Goal: Task Accomplishment & Management: Manage account settings

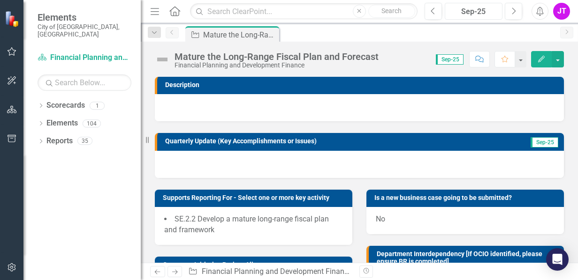
click at [483, 15] on div "Sep-25" at bounding box center [473, 11] width 51 height 11
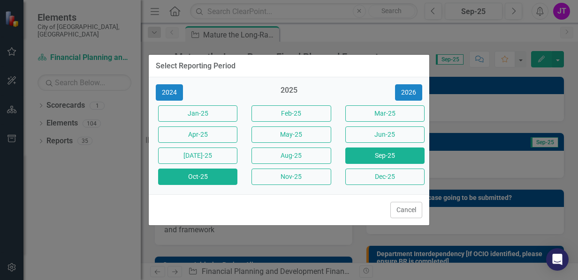
click at [189, 174] on button "Oct-25" at bounding box center [197, 177] width 79 height 16
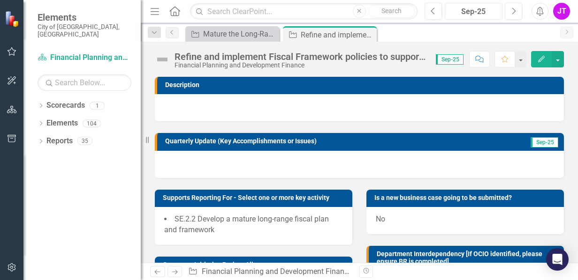
click at [471, 8] on div "Sep-25" at bounding box center [473, 11] width 51 height 11
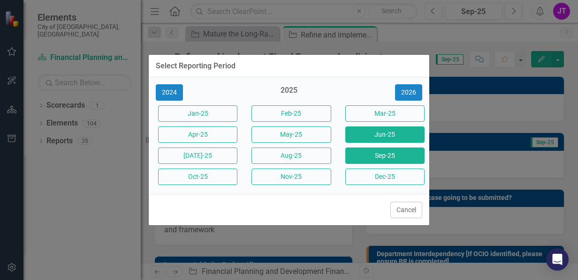
click at [389, 129] on button "Jun-25" at bounding box center [384, 135] width 79 height 16
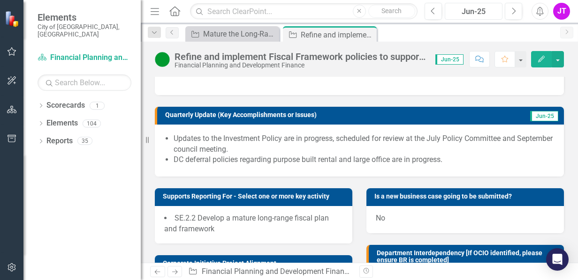
scroll to position [23, 0]
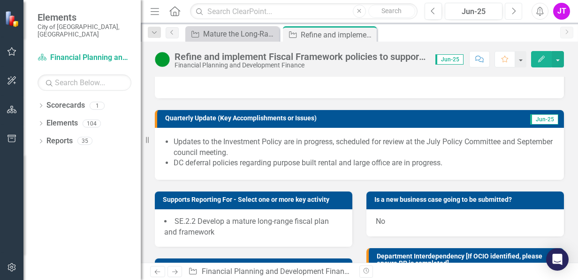
click at [511, 8] on icon "Next" at bounding box center [513, 11] width 5 height 8
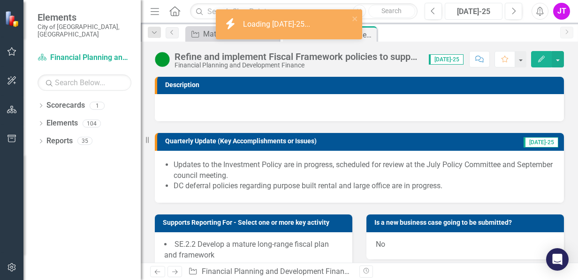
click at [477, 14] on div "[DATE]-25" at bounding box center [473, 11] width 51 height 11
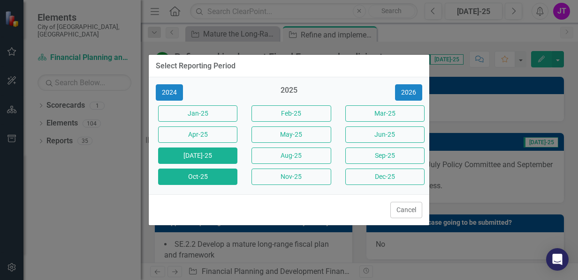
click at [207, 173] on button "Oct-25" at bounding box center [197, 177] width 79 height 16
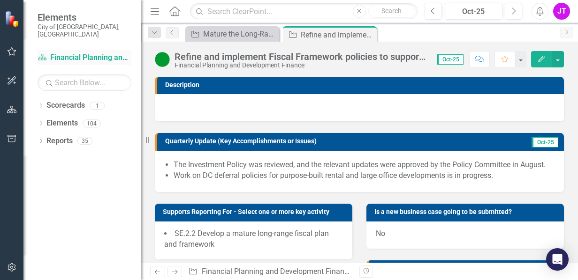
click at [79, 53] on link "Scorecard Financial Planning and Development Finance" at bounding box center [85, 58] width 94 height 11
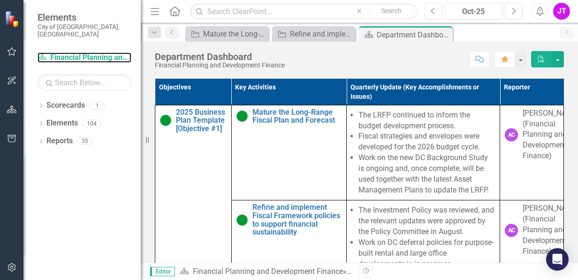
scroll to position [422, 0]
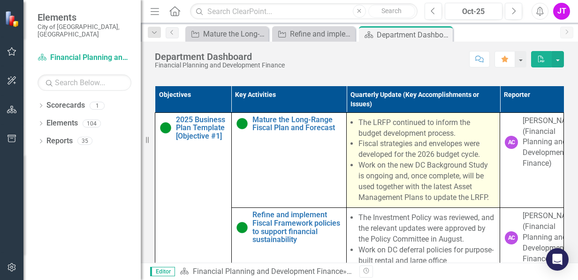
click at [403, 189] on li "Work on the new DC Background Study is ongoing and, once complete, will be used…" at bounding box center [426, 181] width 136 height 43
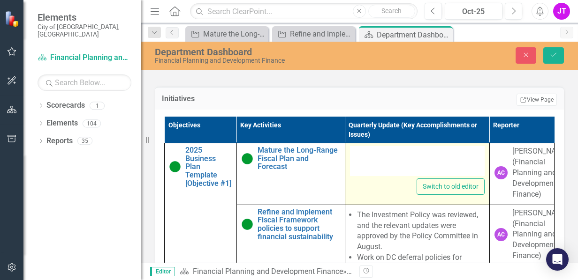
type textarea "<ul> <li> The LRFP continued to inform the budget development process.</li> <li…"
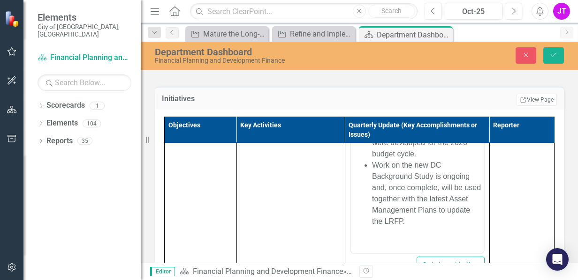
scroll to position [94, 0]
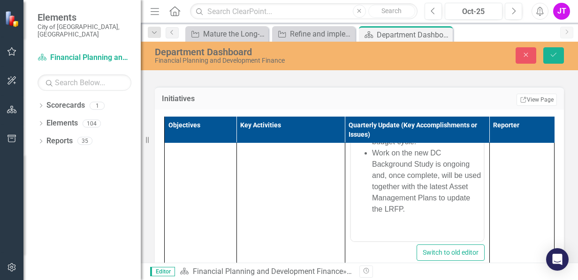
click at [437, 213] on li "Work on the new DC Background Study is ongoing and, once complete, will be used…" at bounding box center [425, 182] width 109 height 68
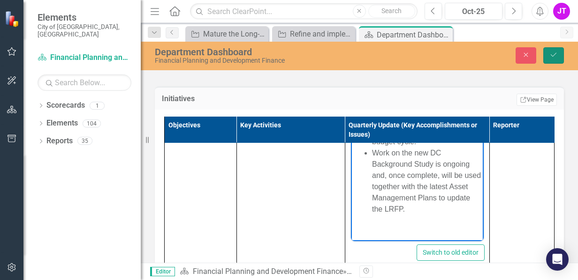
click at [551, 51] on button "Save" at bounding box center [553, 55] width 21 height 16
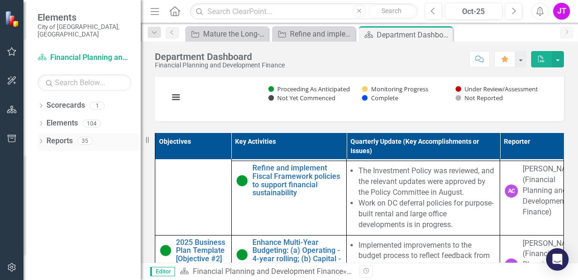
drag, startPoint x: 146, startPoint y: 137, endPoint x: 116, endPoint y: 143, distance: 30.5
click at [116, 143] on div "Elements City of Vaughan, ON Scorecard Financial Planning and Development Finan…" at bounding box center [70, 140] width 141 height 280
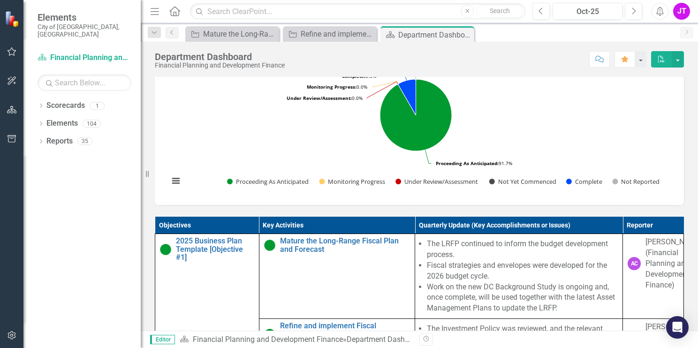
scroll to position [317, 0]
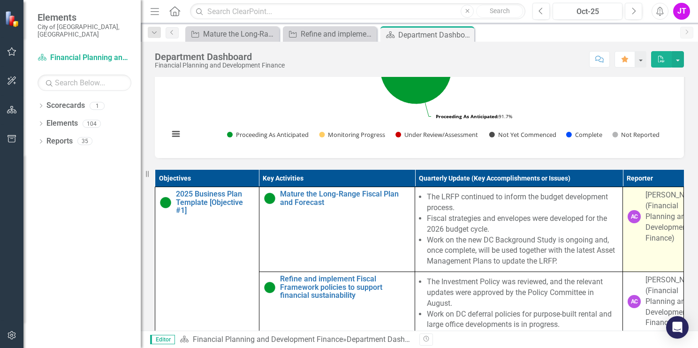
click at [577, 243] on div "[PERSON_NAME] (Financial Planning and Development Finance)" at bounding box center [673, 216] width 56 height 53
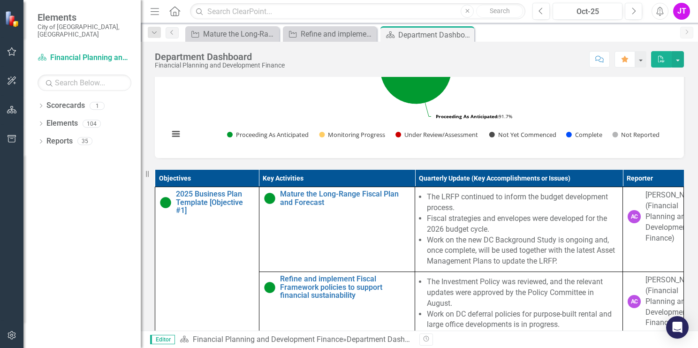
drag, startPoint x: 147, startPoint y: 174, endPoint x: 119, endPoint y: 174, distance: 28.1
click at [119, 174] on div "Elements City of Vaughan, ON Scorecard Financial Planning and Development Finan…" at bounding box center [70, 174] width 141 height 348
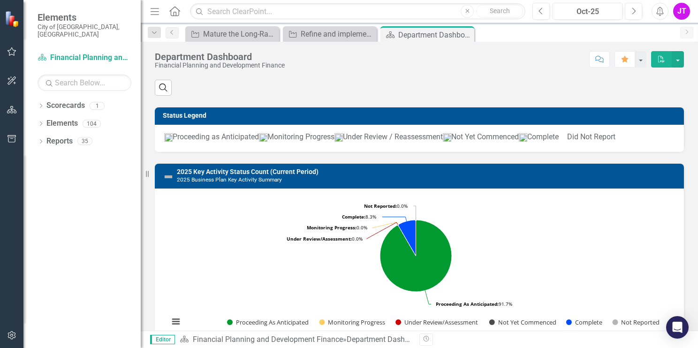
scroll to position [0, 0]
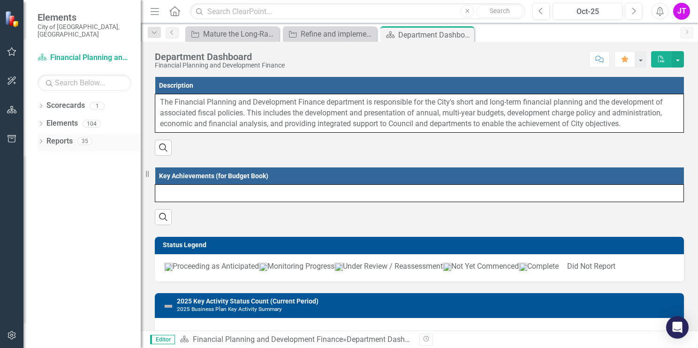
click at [41, 140] on icon "Dropdown" at bounding box center [41, 142] width 7 height 5
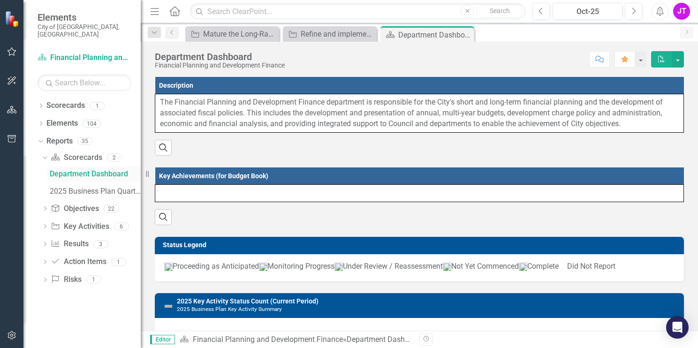
click at [75, 170] on div "Department Dashboard" at bounding box center [95, 174] width 91 height 8
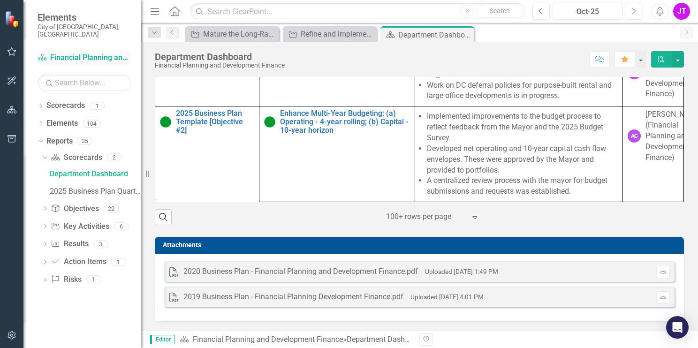
click at [83, 53] on link "Scorecard Financial Planning and Development Finance" at bounding box center [85, 58] width 94 height 11
click at [467, 37] on icon "Close" at bounding box center [465, 35] width 9 height 8
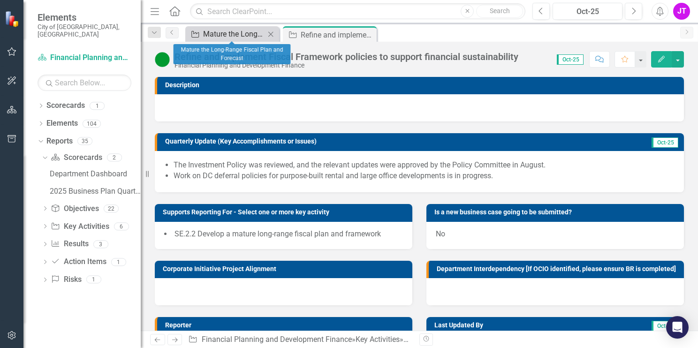
click at [236, 38] on div "Mature the Long-Range Fiscal Plan and Forecast" at bounding box center [234, 34] width 62 height 12
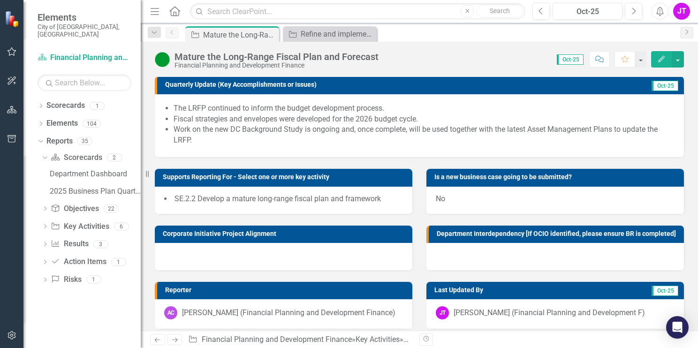
scroll to position [41, 0]
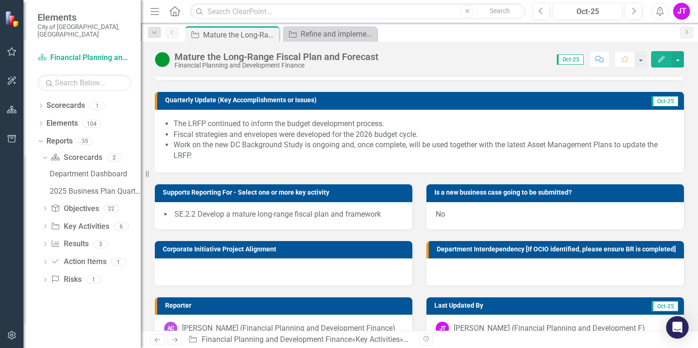
click at [194, 154] on li "Work on the new DC Background Study is ongoing and, once complete, will be used…" at bounding box center [424, 151] width 501 height 22
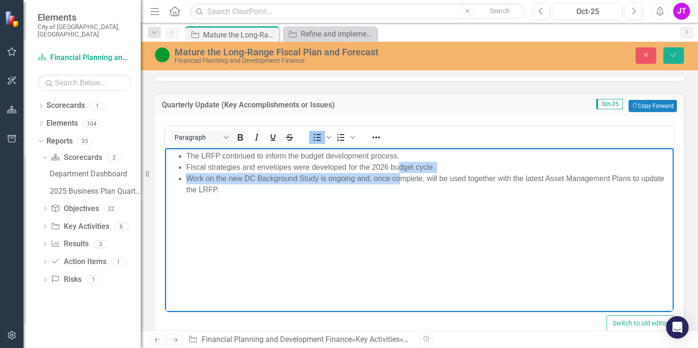
drag, startPoint x: 366, startPoint y: 178, endPoint x: 398, endPoint y: 172, distance: 32.9
click at [398, 172] on ul "The LRFP continued to inform the budget development process. Fiscal strategies …" at bounding box center [419, 172] width 504 height 45
drag, startPoint x: 398, startPoint y: 172, endPoint x: 386, endPoint y: 181, distance: 15.1
click at [386, 181] on li "Work on the new DC Background Study is ongoing and, once complete, will be used…" at bounding box center [428, 184] width 485 height 23
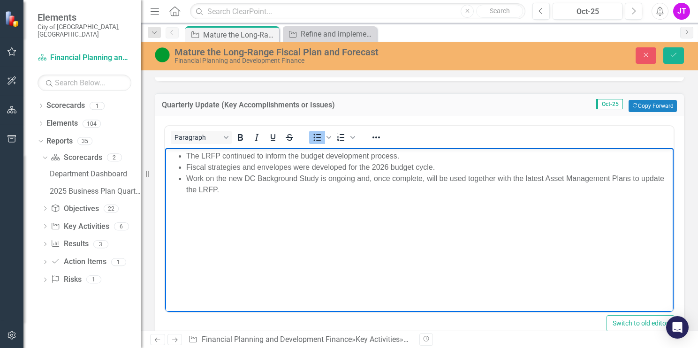
click at [373, 179] on li "Work on the new DC Background Study is ongoing and, once complete, will be used…" at bounding box center [428, 184] width 485 height 23
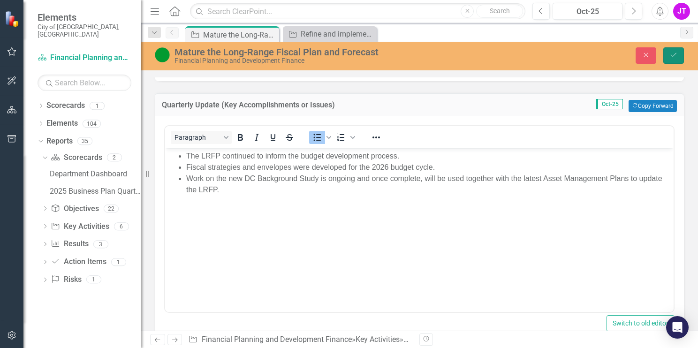
click at [577, 55] on icon "Save" at bounding box center [673, 55] width 8 height 7
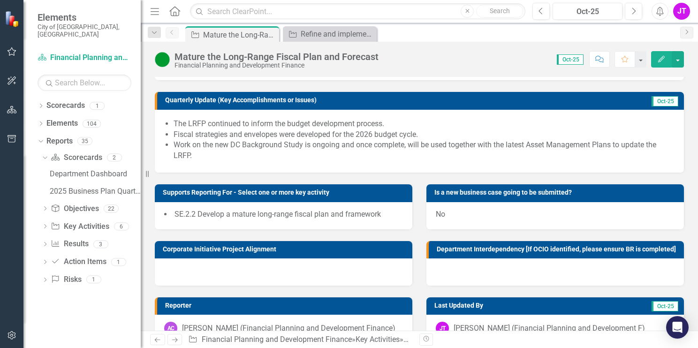
scroll to position [0, 0]
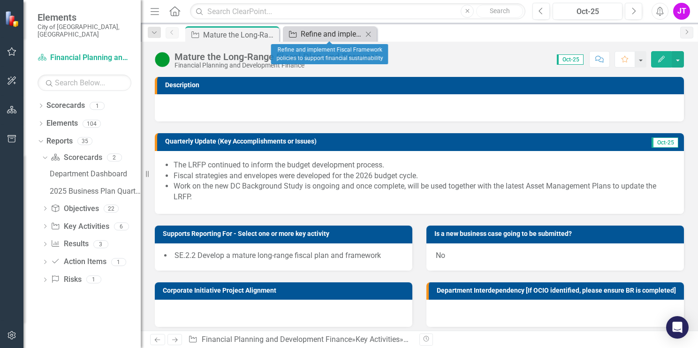
click at [317, 37] on div "Refine and implement Fiscal Framework policies to support financial sustainabil…" at bounding box center [332, 34] width 62 height 12
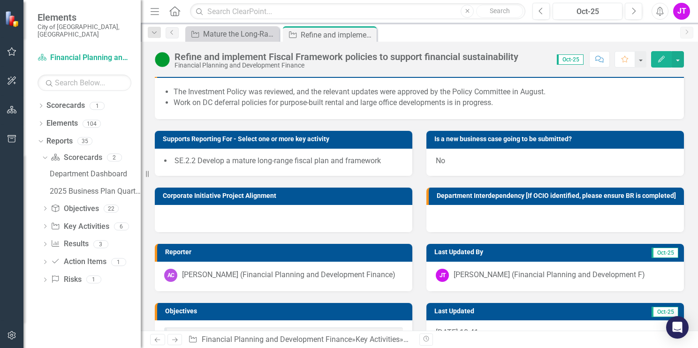
scroll to position [20, 0]
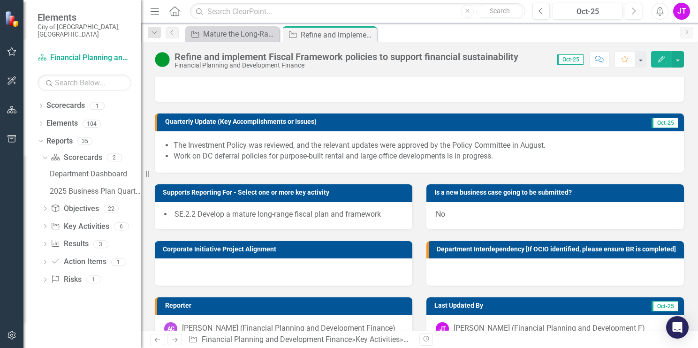
click at [421, 151] on li "Work on DC deferral policies for purpose-built rental and large office developm…" at bounding box center [424, 156] width 501 height 11
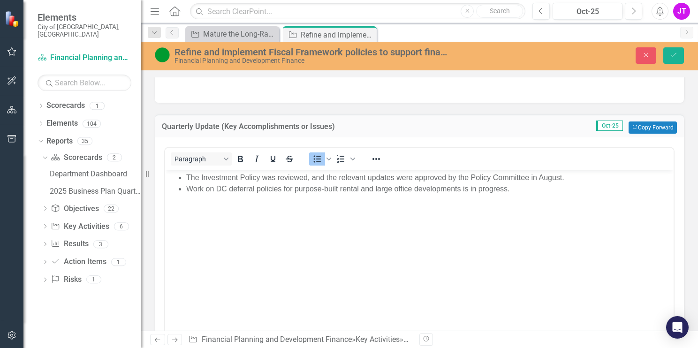
scroll to position [0, 0]
click at [510, 191] on li "Work on DC deferral policies for purpose-built rental and large office developm…" at bounding box center [428, 188] width 485 height 11
click at [577, 59] on button "Save" at bounding box center [673, 55] width 21 height 16
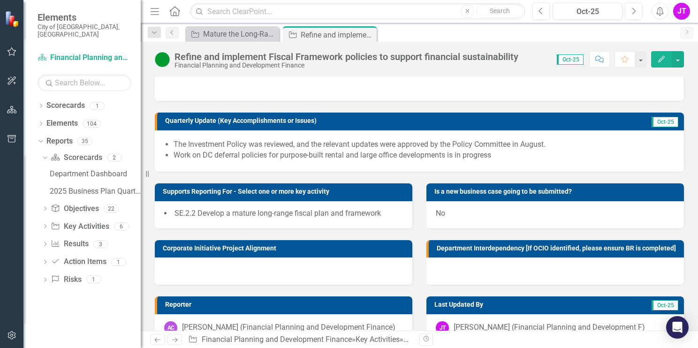
scroll to position [20, 0]
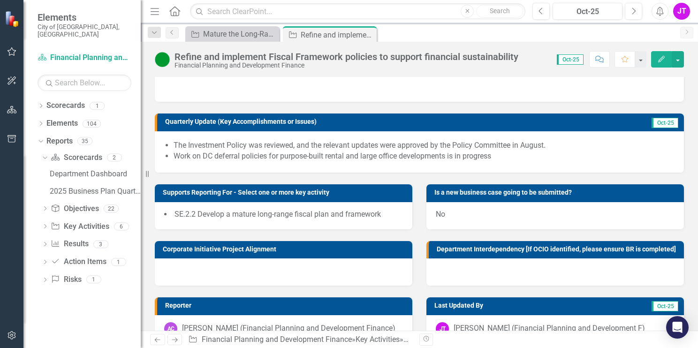
click at [489, 160] on li "Work on DC deferral policies for purpose-built rental and large office developm…" at bounding box center [424, 156] width 501 height 11
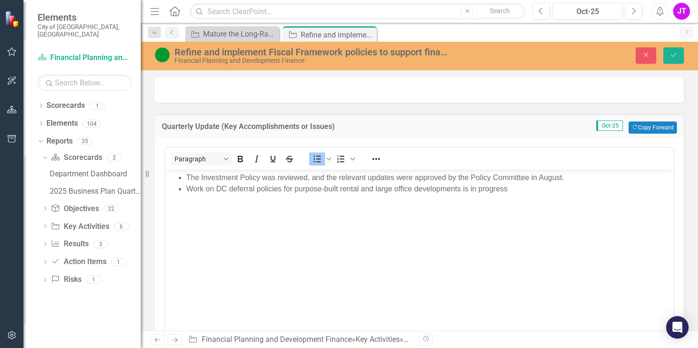
scroll to position [0, 0]
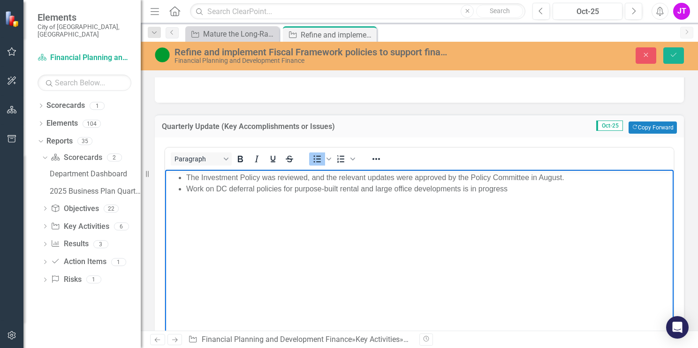
click at [507, 190] on li "Work on DC deferral policies for purpose-built rental and large office developm…" at bounding box center [428, 188] width 485 height 11
click at [577, 53] on icon "Save" at bounding box center [673, 55] width 8 height 7
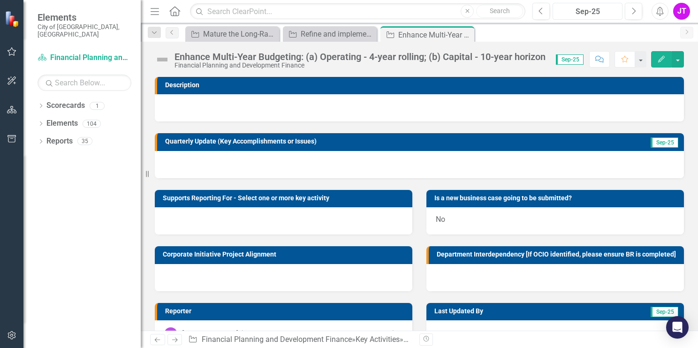
click at [585, 13] on div "Sep-25" at bounding box center [587, 11] width 63 height 11
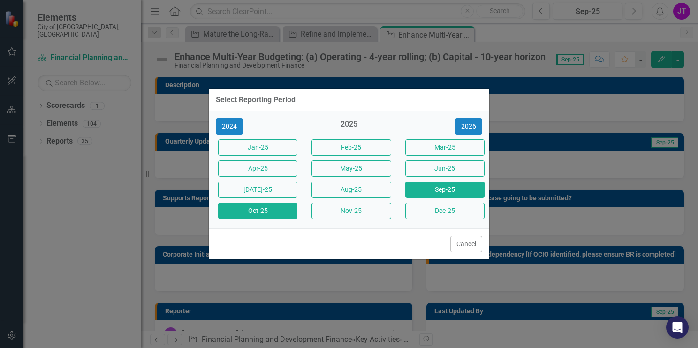
click at [257, 212] on button "Oct-25" at bounding box center [257, 211] width 79 height 16
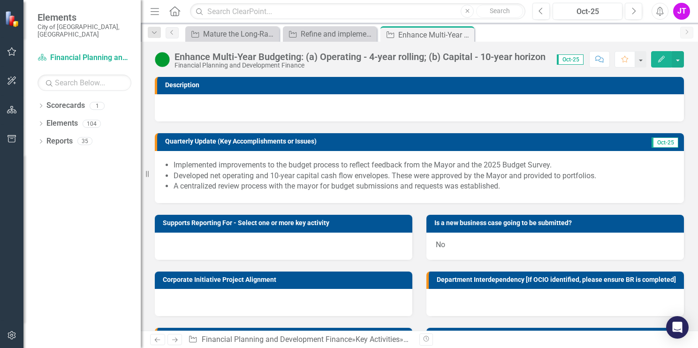
click at [505, 188] on li "A centralized review process with the mayor for budget submissions and requests…" at bounding box center [424, 186] width 501 height 11
click at [502, 189] on li "A centralized review process with the mayor for budget submissions and requests…" at bounding box center [424, 186] width 501 height 11
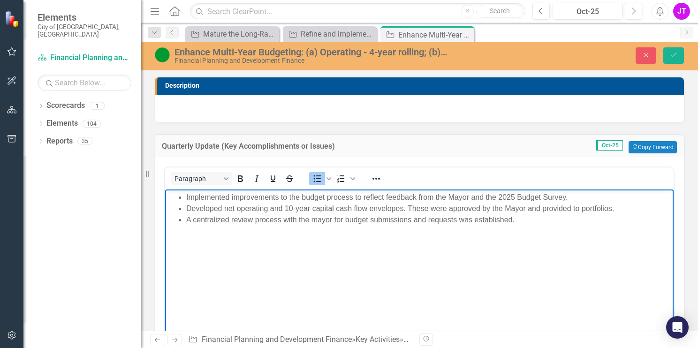
click at [520, 220] on li "A centralized review process with the mayor for budget submissions and requests…" at bounding box center [428, 219] width 485 height 11
click at [672, 56] on icon "Save" at bounding box center [673, 55] width 8 height 7
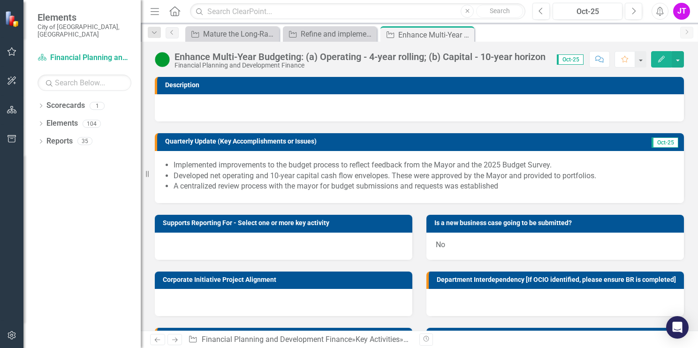
click at [503, 188] on li "A centralized review process with the mayor for budget submissions and requests…" at bounding box center [424, 186] width 501 height 11
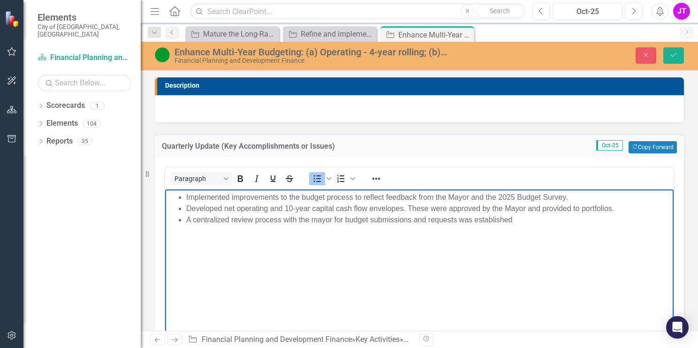
click at [516, 220] on li "A centralized review process with the mayor for budget submissions and requests…" at bounding box center [428, 219] width 485 height 11
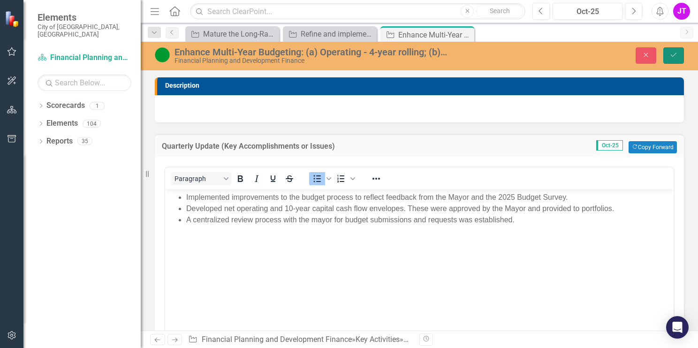
click at [668, 53] on button "Save" at bounding box center [673, 55] width 21 height 16
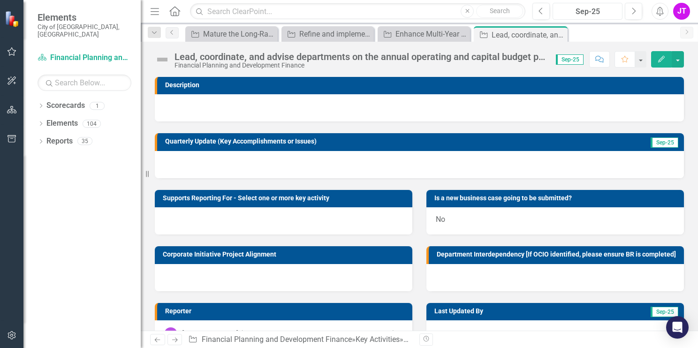
click at [588, 16] on div "Sep-25" at bounding box center [587, 11] width 63 height 11
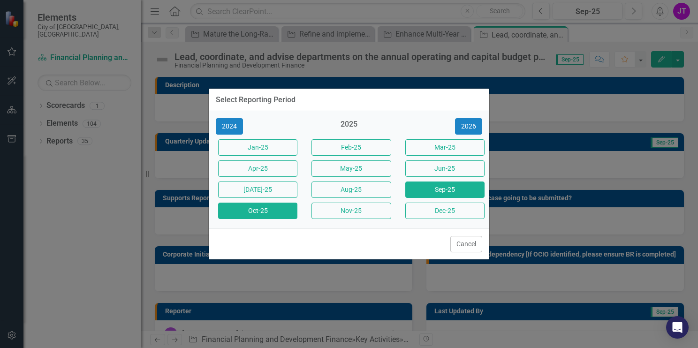
click at [249, 214] on button "Oct-25" at bounding box center [257, 211] width 79 height 16
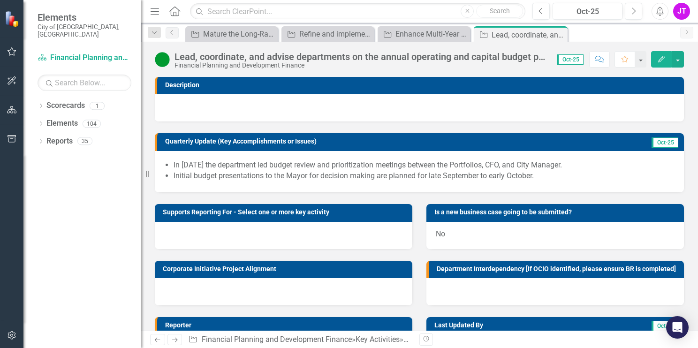
click at [536, 177] on li "Initial budget presentations to the Mayor for decision making are planned for l…" at bounding box center [424, 176] width 501 height 11
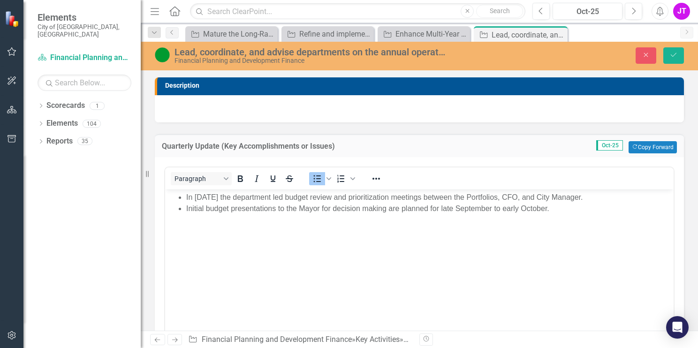
click at [552, 208] on li "Initial budget presentations to the Mayor for decision making are planned for l…" at bounding box center [428, 208] width 485 height 11
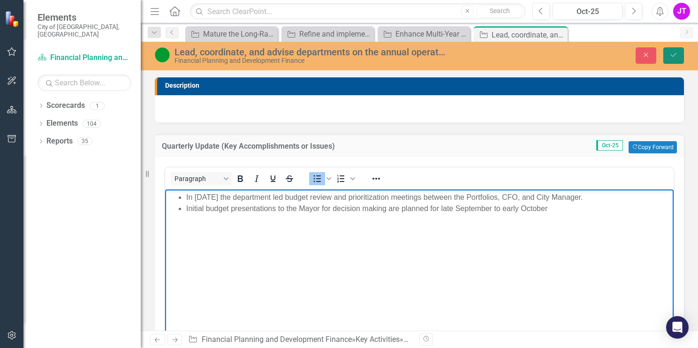
click at [677, 58] on icon "Save" at bounding box center [673, 55] width 8 height 7
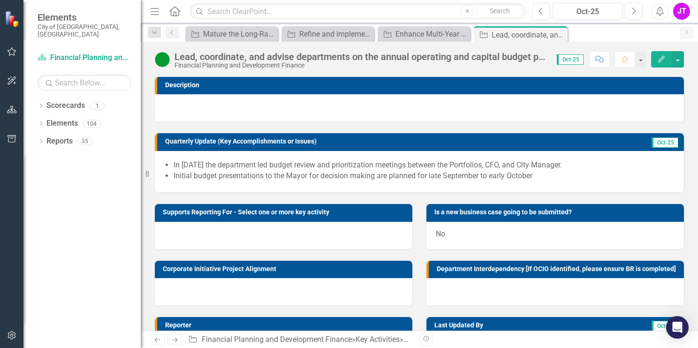
click at [536, 176] on li "Initial budget presentations to the Mayor for decision making are planned for l…" at bounding box center [424, 176] width 501 height 11
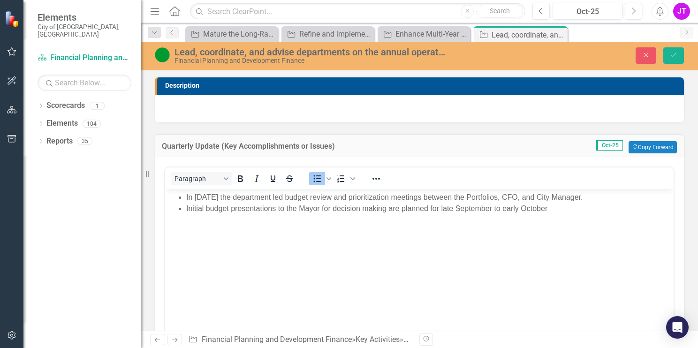
click at [549, 210] on li "Initial budget presentations to the Mayor for decision making are planned for l…" at bounding box center [428, 208] width 485 height 11
click at [670, 56] on icon "Save" at bounding box center [673, 55] width 8 height 7
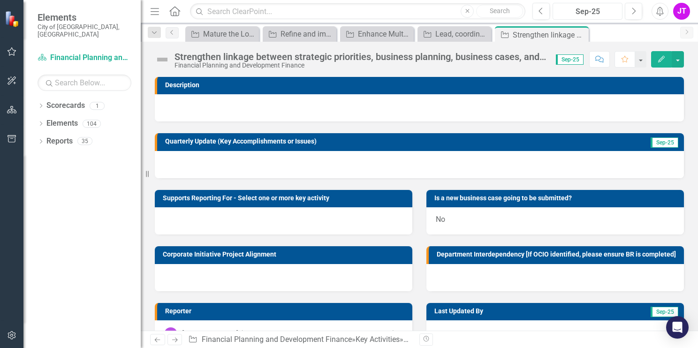
click at [586, 14] on div "Sep-25" at bounding box center [587, 11] width 63 height 11
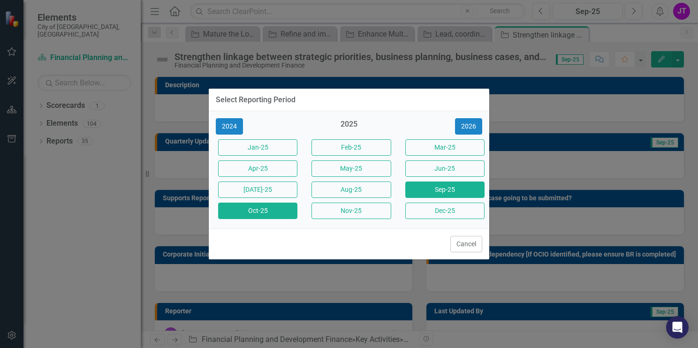
click at [242, 213] on button "Oct-25" at bounding box center [257, 211] width 79 height 16
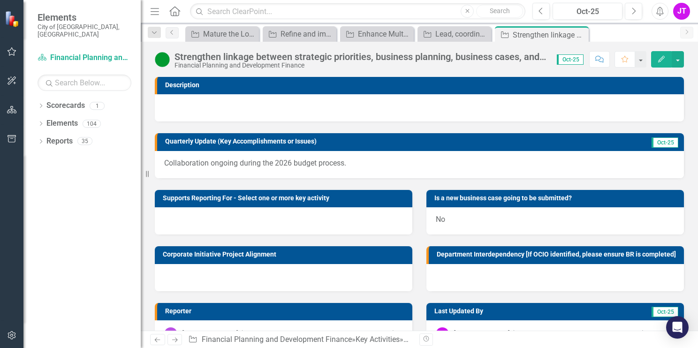
click at [350, 166] on p "Collaboration ongoing during the 2026 budget process." at bounding box center [419, 163] width 510 height 11
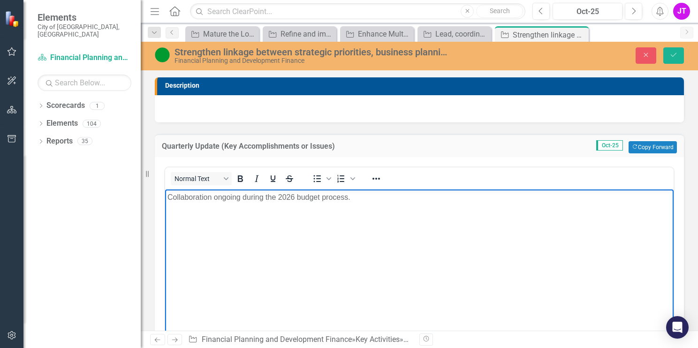
click at [357, 199] on p "Collaboration ongoing during the 2026 budget process." at bounding box center [419, 196] width 504 height 11
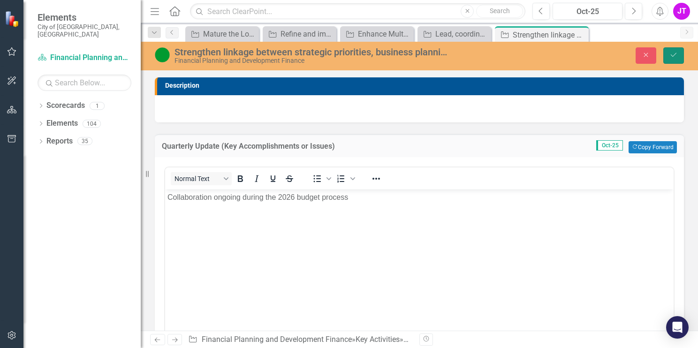
click at [675, 53] on icon "submit" at bounding box center [674, 55] width 6 height 4
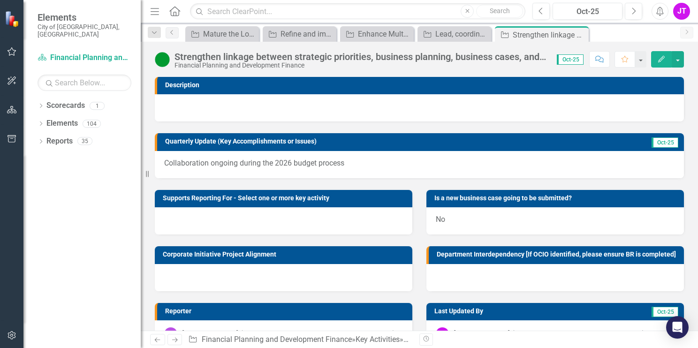
click at [352, 166] on p "Collaboration ongoing during the 2026 budget process" at bounding box center [419, 163] width 510 height 11
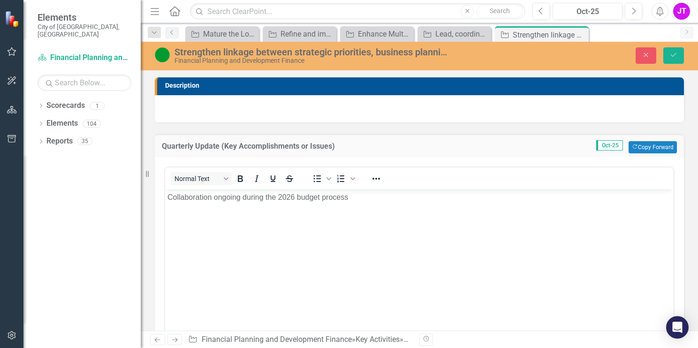
click at [350, 199] on p "Collaboration ongoing during the 2026 budget process" at bounding box center [419, 196] width 504 height 11
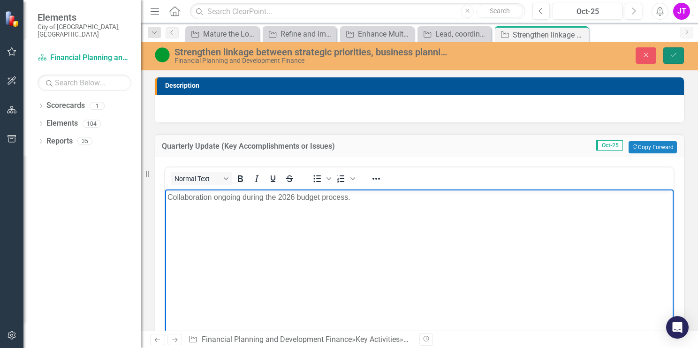
click at [669, 48] on button "Save" at bounding box center [673, 55] width 21 height 16
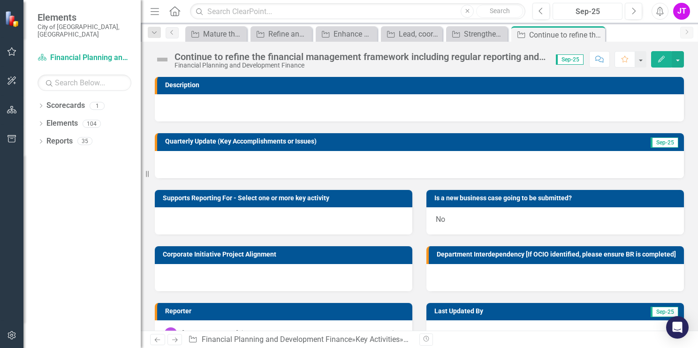
click at [571, 15] on div "Sep-25" at bounding box center [587, 11] width 63 height 11
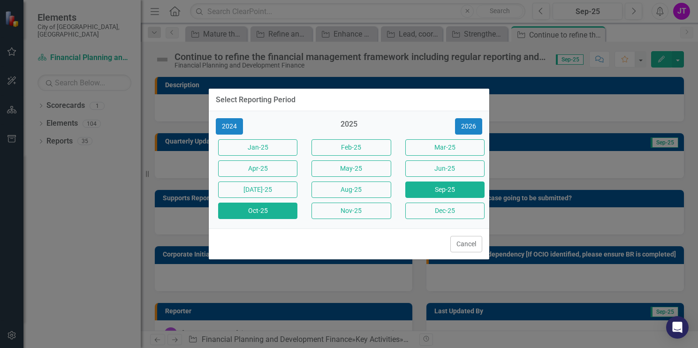
click at [264, 213] on button "Oct-25" at bounding box center [257, 211] width 79 height 16
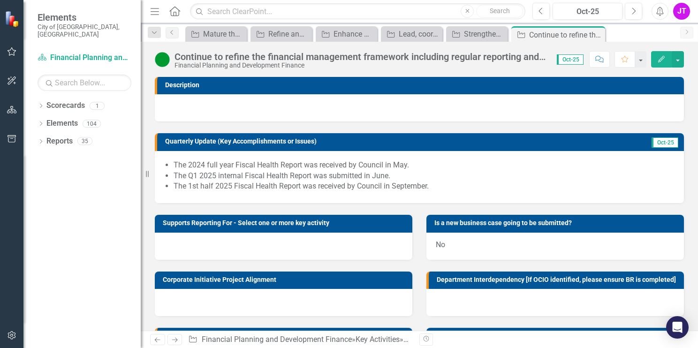
click at [435, 186] on li "The 1st half 2025 Fiscal Health Report was received by Council in September." at bounding box center [424, 186] width 501 height 11
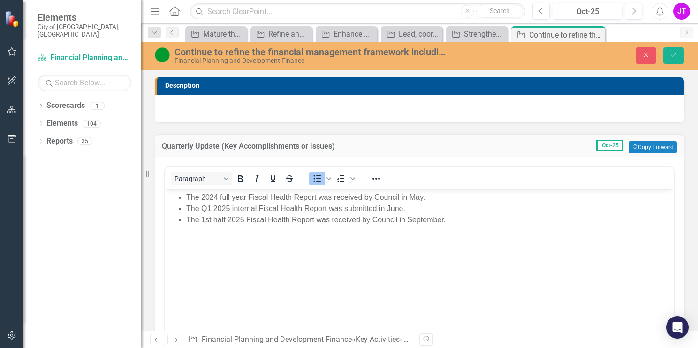
click at [447, 221] on li "The 1st half 2025 Fiscal Health Report was received by Council in September." at bounding box center [428, 219] width 485 height 11
click at [667, 55] on button "Save" at bounding box center [673, 55] width 21 height 16
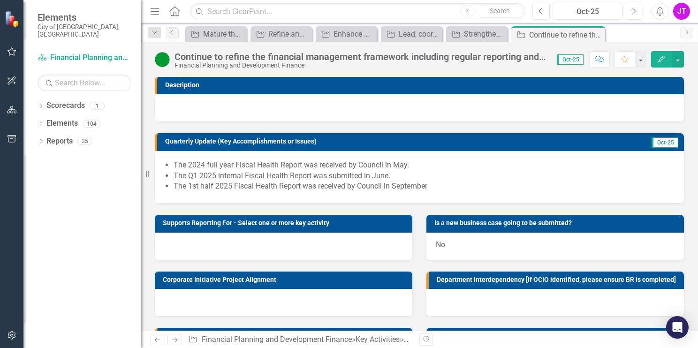
click at [432, 190] on li "The 1st half 2025 Fiscal Health Report was received by Council in September" at bounding box center [424, 186] width 501 height 11
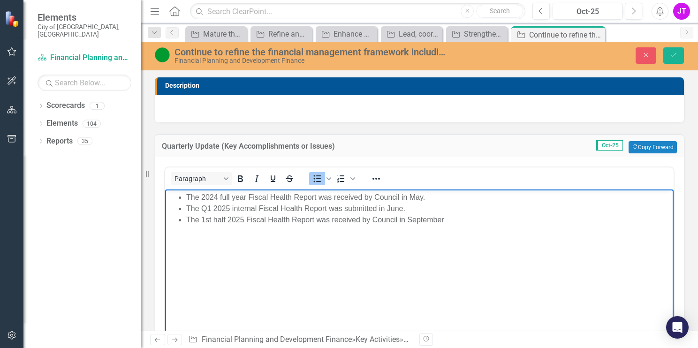
click at [454, 217] on li "The 1st half 2025 Fiscal Health Report was received by Council in September" at bounding box center [428, 219] width 485 height 11
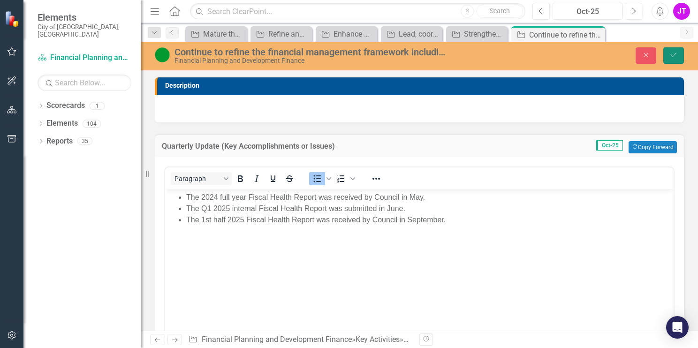
click at [672, 53] on icon "Save" at bounding box center [673, 55] width 8 height 7
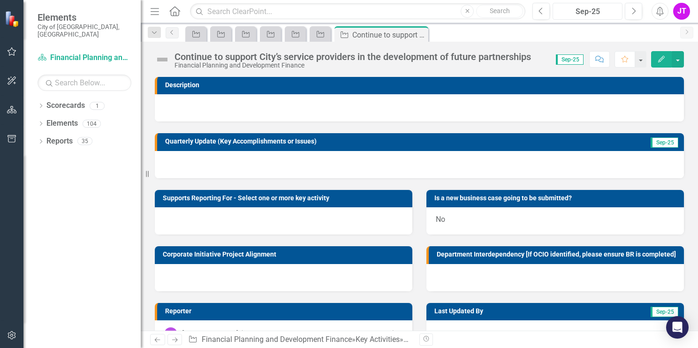
click at [589, 12] on div "Sep-25" at bounding box center [587, 11] width 63 height 11
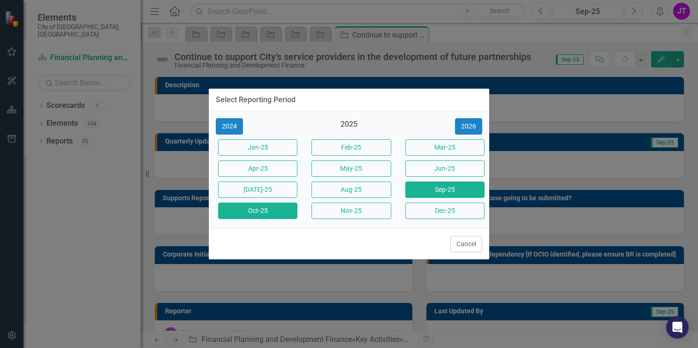
click at [268, 211] on button "Oct-25" at bounding box center [257, 211] width 79 height 16
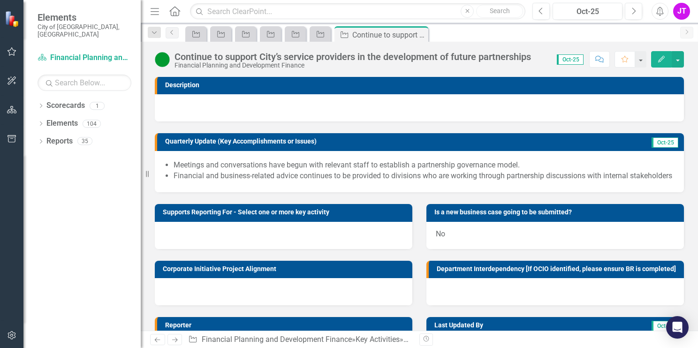
click at [352, 176] on li "Financial and business-related advice continues to be provided to divisions who…" at bounding box center [424, 176] width 501 height 11
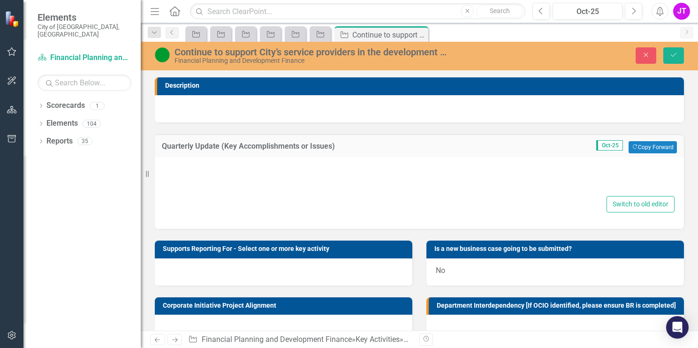
type textarea "<ul> <li>Meetings and conversations have begun with relevant staff to establish…"
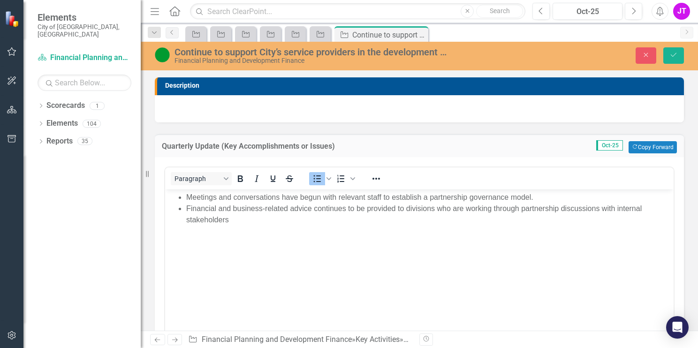
click at [243, 222] on li "Financial and business-related advice continues to be provided to divisions who…" at bounding box center [428, 214] width 485 height 23
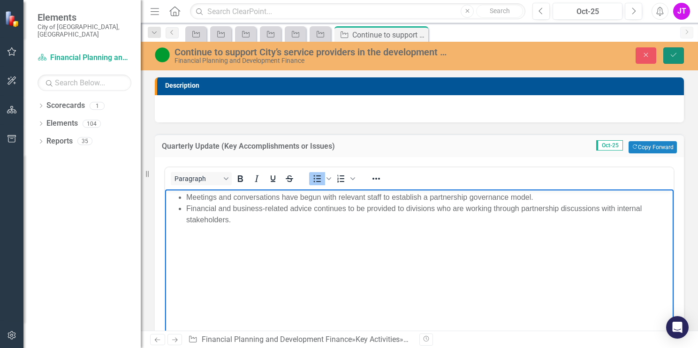
click at [670, 56] on icon "Save" at bounding box center [673, 55] width 8 height 7
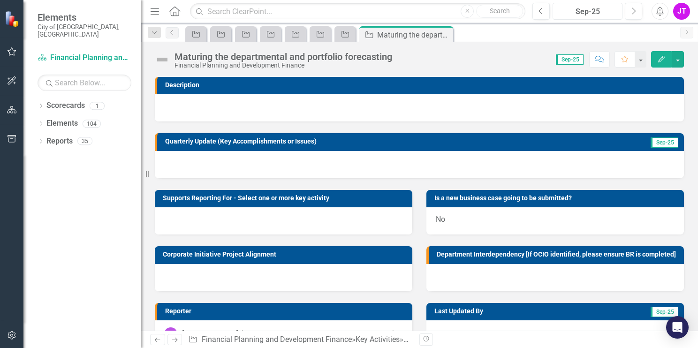
click at [577, 14] on div "Sep-25" at bounding box center [587, 11] width 63 height 11
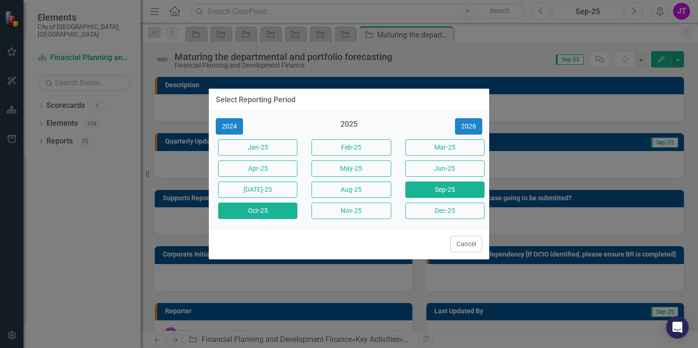
click at [251, 213] on button "Oct-25" at bounding box center [257, 211] width 79 height 16
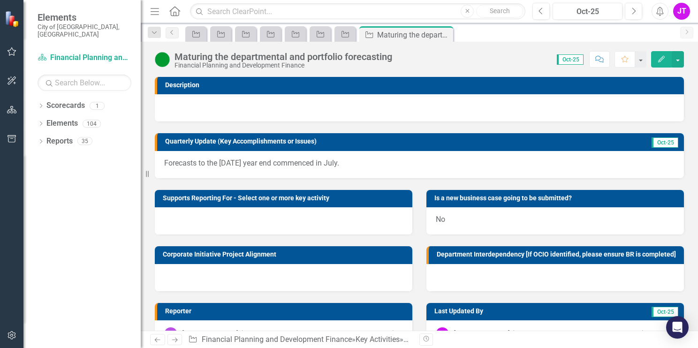
click at [347, 163] on p "Forecasts to the 31 December year end commenced in July." at bounding box center [419, 163] width 510 height 11
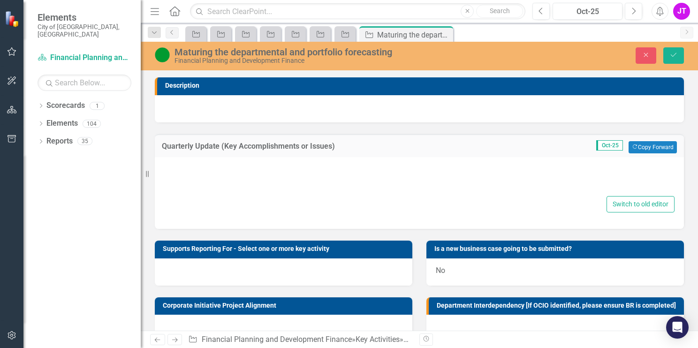
type textarea "<p>Forecasts to the 31 December year end commenced in July.</p>"
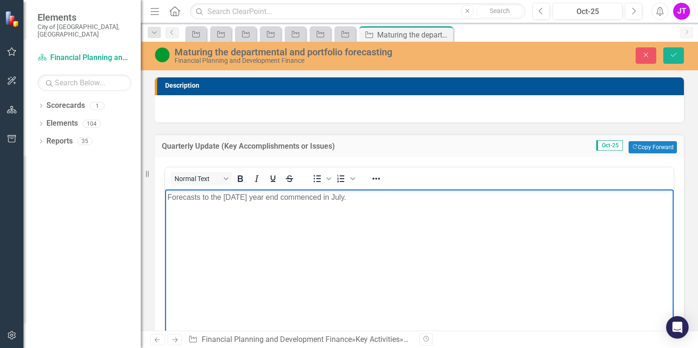
click at [373, 200] on p "Forecasts to the 31 December year end commenced in July." at bounding box center [419, 196] width 504 height 11
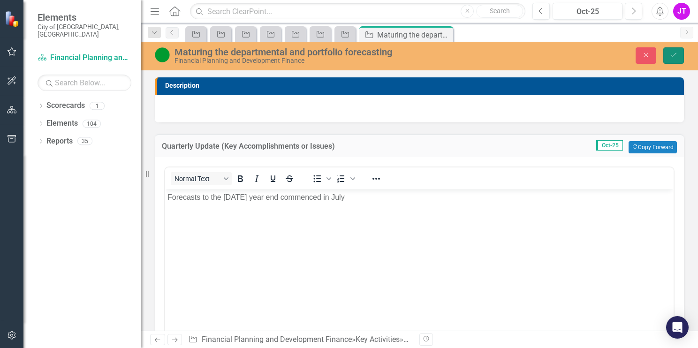
click at [670, 53] on icon "Save" at bounding box center [673, 55] width 8 height 7
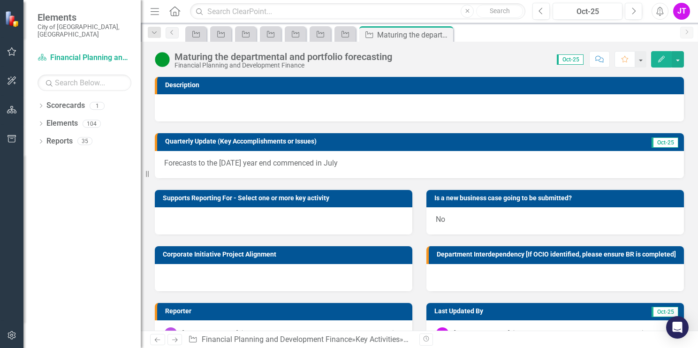
click at [360, 164] on p "Forecasts to the 31 December year end commenced in July" at bounding box center [419, 163] width 510 height 11
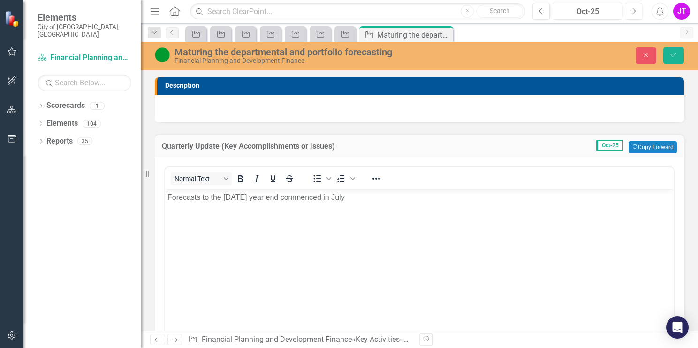
click at [367, 196] on p "Forecasts to the 31 December year end commenced in July" at bounding box center [419, 196] width 504 height 11
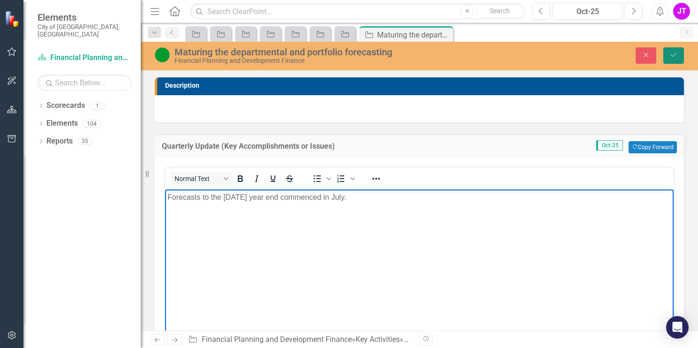
click at [677, 53] on icon "Save" at bounding box center [673, 55] width 8 height 7
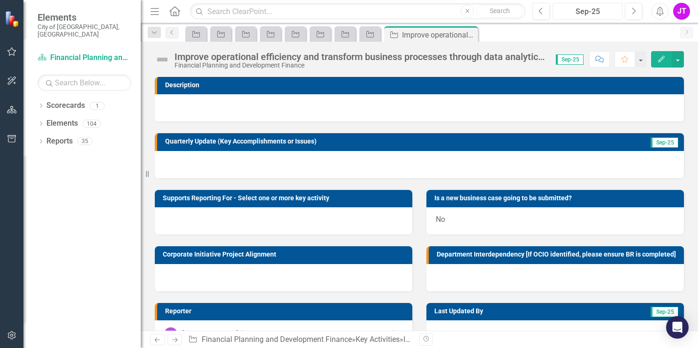
click at [587, 18] on button "Sep-25" at bounding box center [587, 11] width 70 height 17
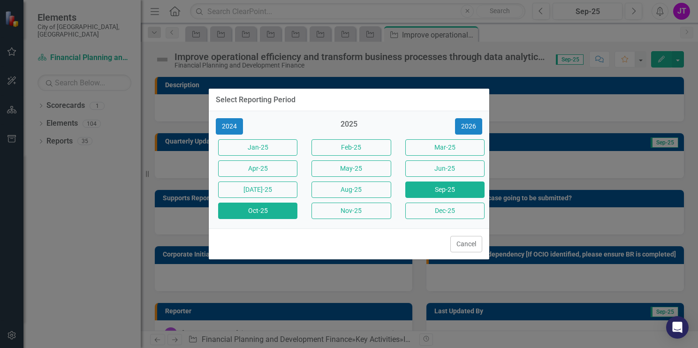
click at [264, 207] on button "Oct-25" at bounding box center [257, 211] width 79 height 16
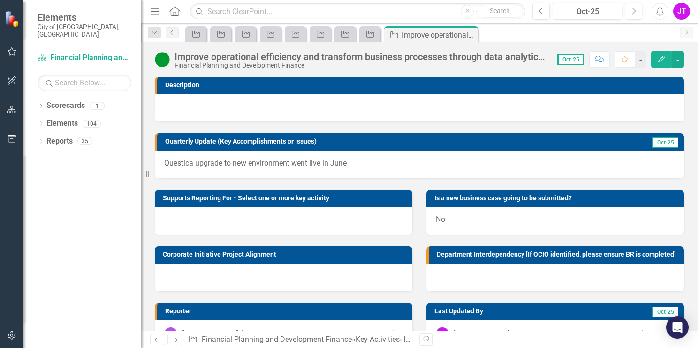
click at [348, 166] on p "Questica upgrade to new environment went live in June" at bounding box center [419, 163] width 510 height 11
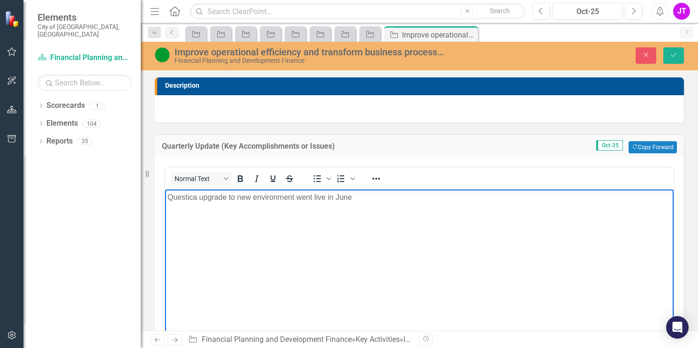
click at [357, 193] on p "Questica upgrade to new environment went live in June" at bounding box center [419, 196] width 504 height 11
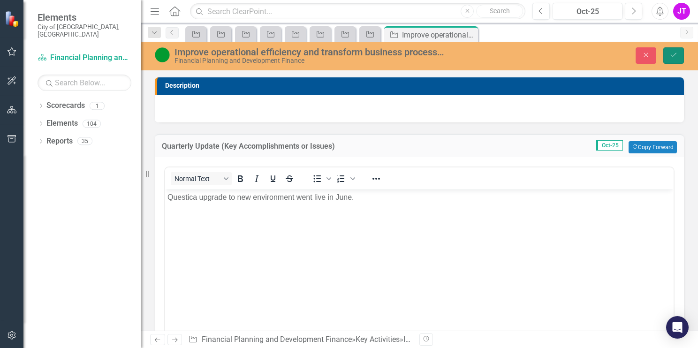
click at [671, 59] on button "Save" at bounding box center [673, 55] width 21 height 16
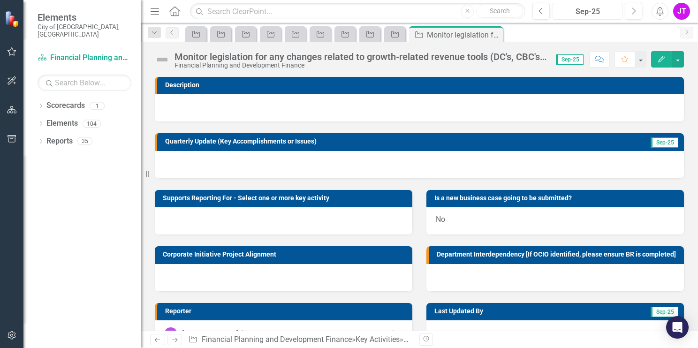
click at [591, 10] on div "Sep-25" at bounding box center [587, 11] width 63 height 11
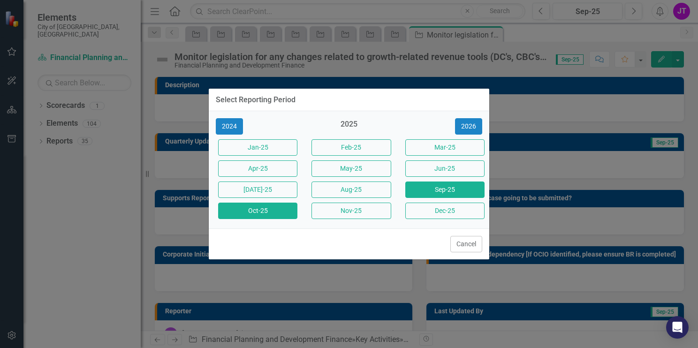
click at [249, 212] on button "Oct-25" at bounding box center [257, 211] width 79 height 16
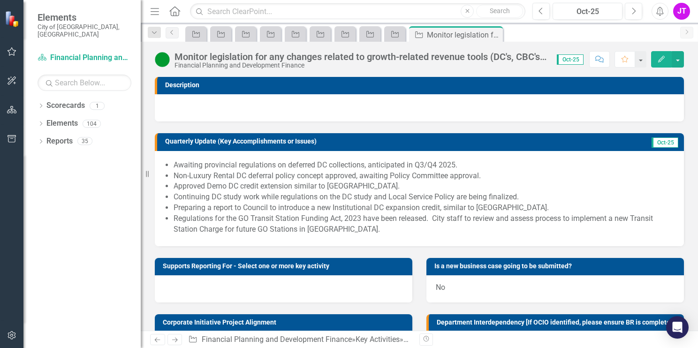
click at [339, 230] on li "Regulations for the GO Transit Station Funding Act, 2023 have been released. Ci…" at bounding box center [424, 224] width 501 height 22
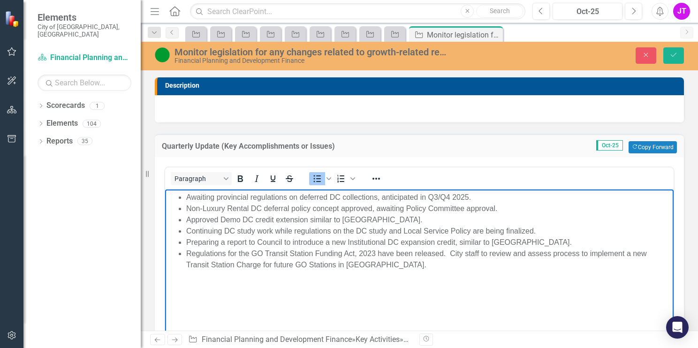
click at [380, 263] on li "Regulations for the GO Transit Station Funding Act, 2023 have been released. Ci…" at bounding box center [428, 259] width 485 height 23
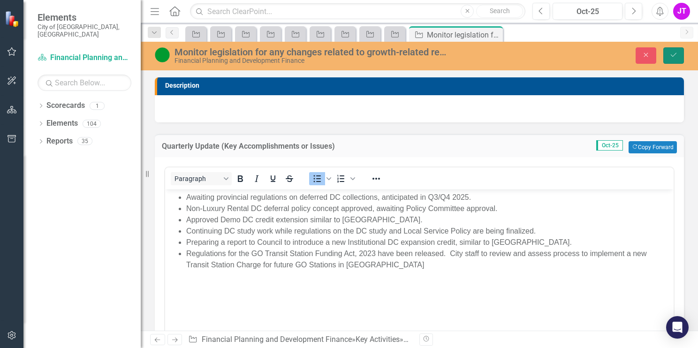
click at [670, 54] on icon "Save" at bounding box center [673, 55] width 8 height 7
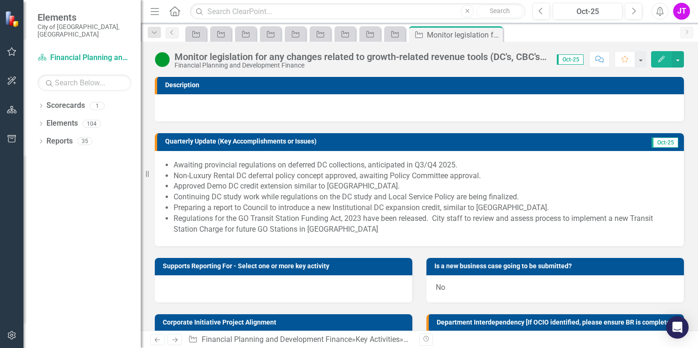
click at [340, 227] on li "Regulations for the GO Transit Station Funding Act, 2023 have been released. Ci…" at bounding box center [424, 224] width 501 height 22
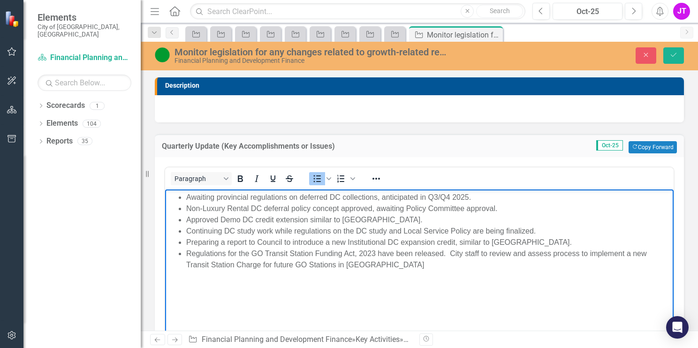
click at [376, 268] on li "Regulations for the GO Transit Station Funding Act, 2023 have been released. Ci…" at bounding box center [428, 259] width 485 height 23
click at [674, 56] on icon "Save" at bounding box center [673, 55] width 8 height 7
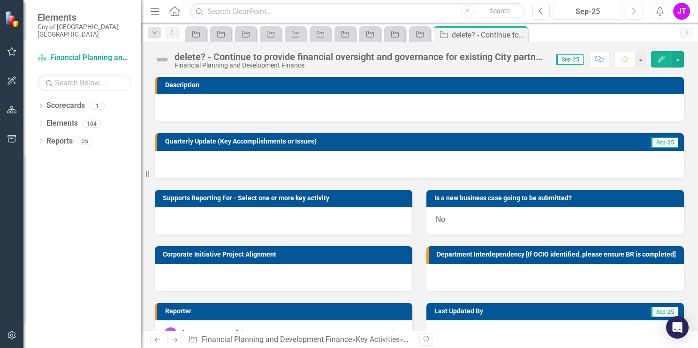
click at [576, 10] on div "Sep-25" at bounding box center [587, 11] width 63 height 11
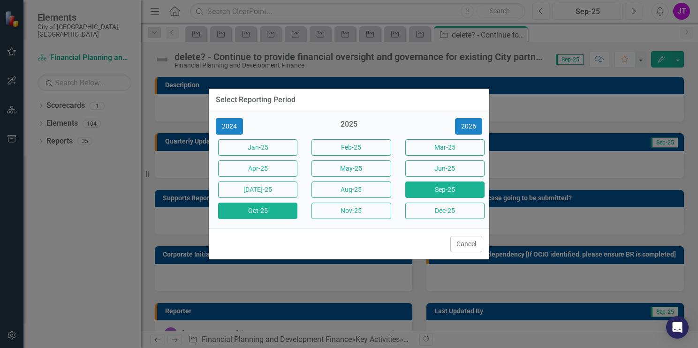
click at [252, 211] on button "Oct-25" at bounding box center [257, 211] width 79 height 16
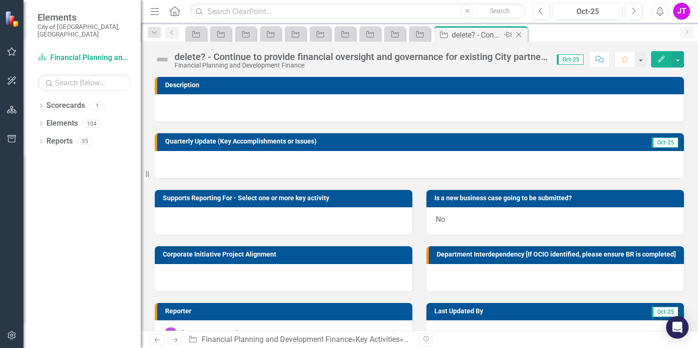
click at [518, 34] on icon "Close" at bounding box center [518, 35] width 9 height 8
click at [589, 14] on div "Sep-25" at bounding box center [587, 11] width 63 height 11
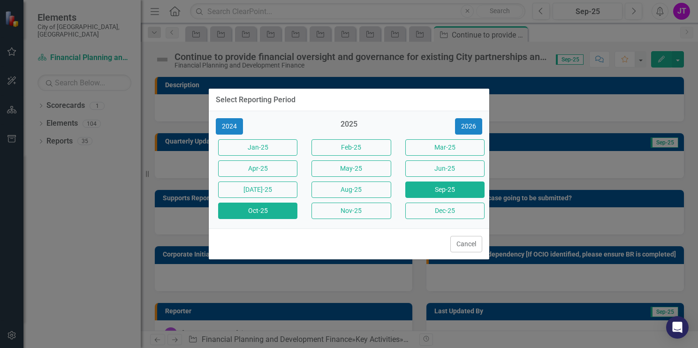
click at [269, 213] on button "Oct-25" at bounding box center [257, 211] width 79 height 16
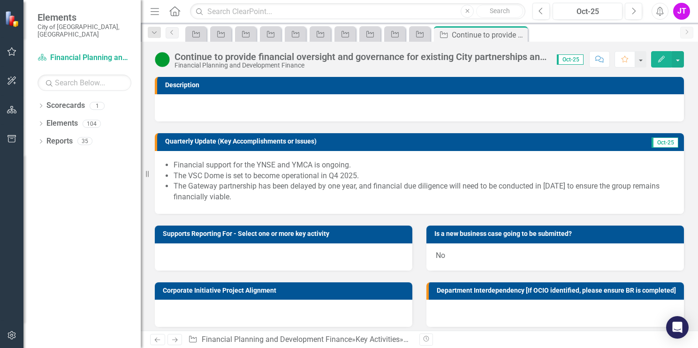
click at [249, 193] on li "The Gateway partnership has been delayed by one year, and financial due diligen…" at bounding box center [424, 192] width 501 height 22
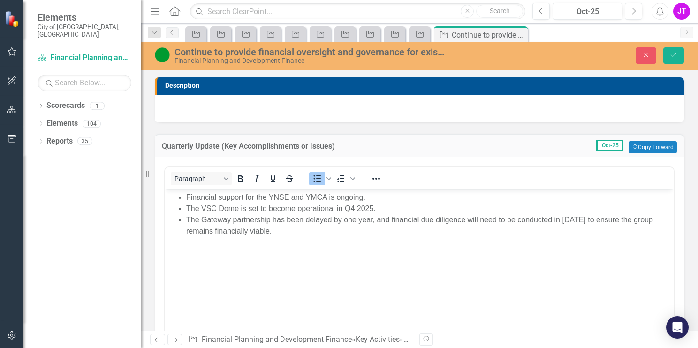
click at [278, 235] on li "The Gateway partnership has been delayed by one year, and financial due diligen…" at bounding box center [428, 225] width 485 height 23
click at [670, 54] on icon "Save" at bounding box center [673, 55] width 8 height 7
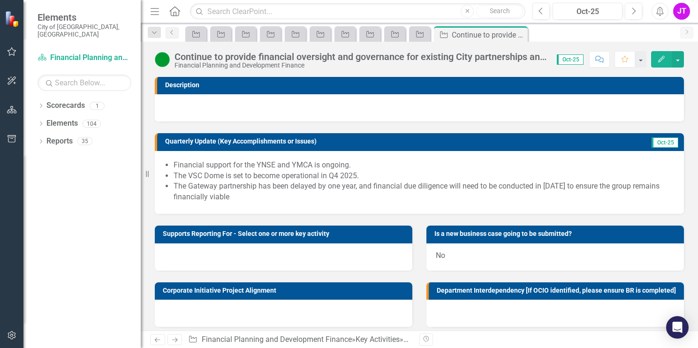
click at [234, 197] on li "The Gateway partnership has been delayed by one year, and financial due diligen…" at bounding box center [424, 192] width 501 height 22
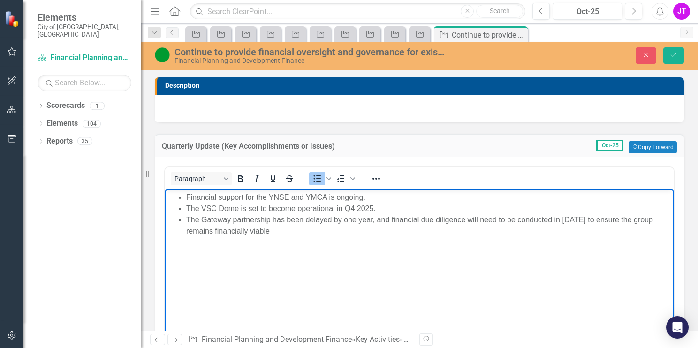
click at [272, 231] on li "The Gateway partnership has been delayed by one year, and financial due diligen…" at bounding box center [428, 225] width 485 height 23
click at [673, 50] on button "Save" at bounding box center [673, 55] width 21 height 16
